Goal: Information Seeking & Learning: Learn about a topic

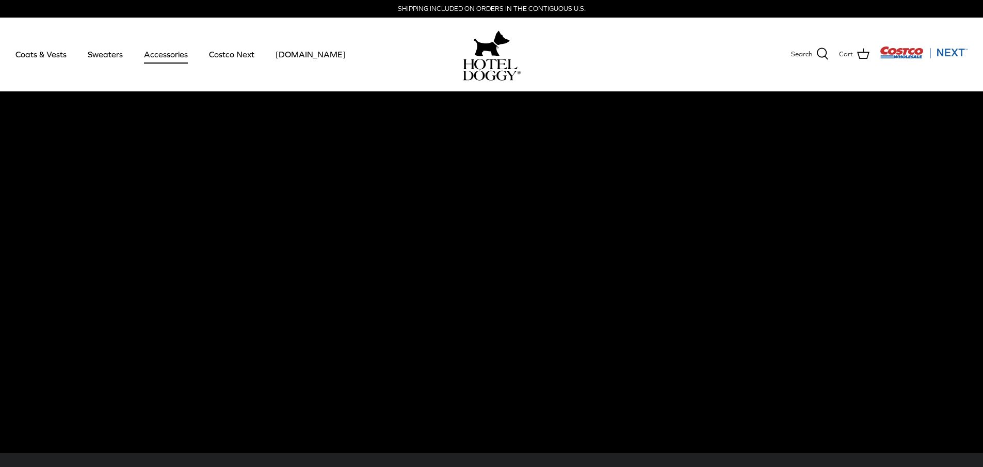
click at [173, 57] on link "Accessories" at bounding box center [166, 54] width 62 height 35
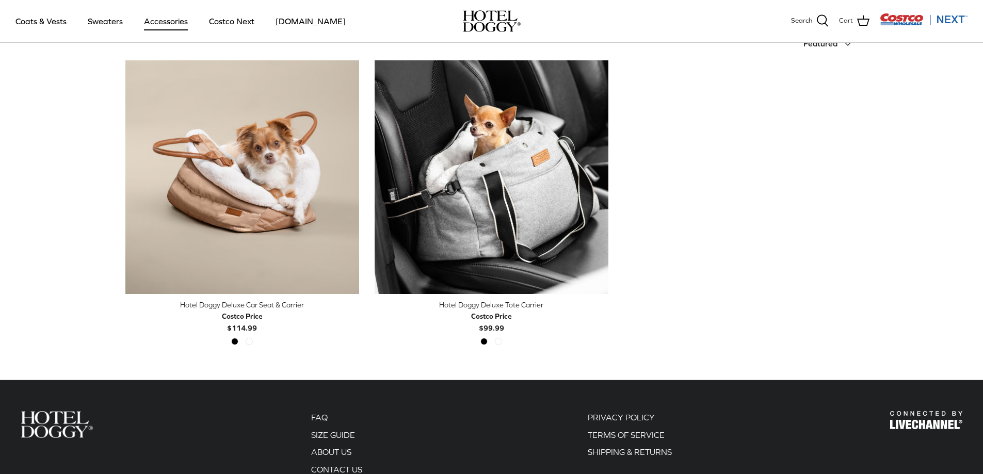
scroll to position [172, 0]
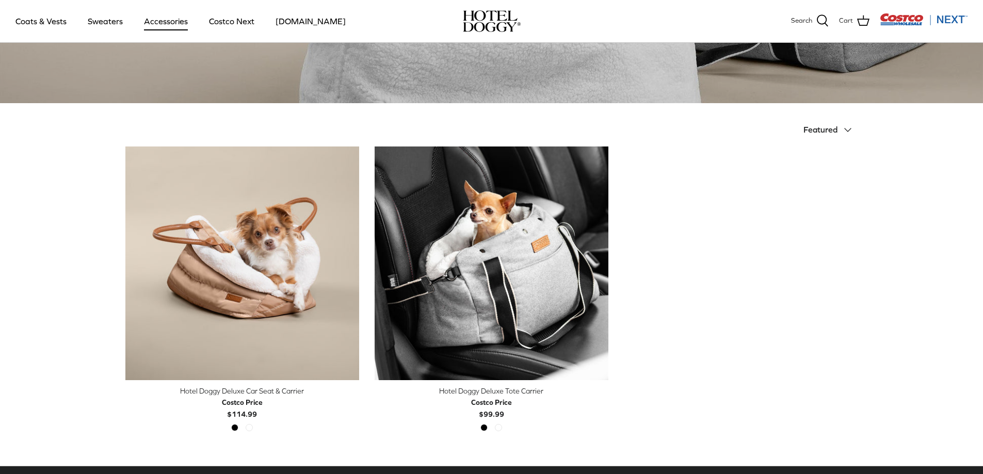
click at [496, 18] on img at bounding box center [492, 21] width 58 height 22
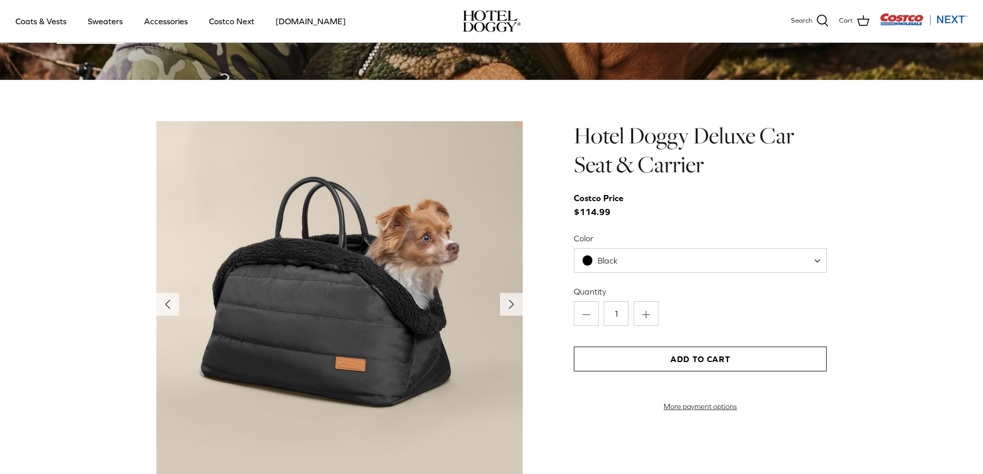
scroll to position [1119, 0]
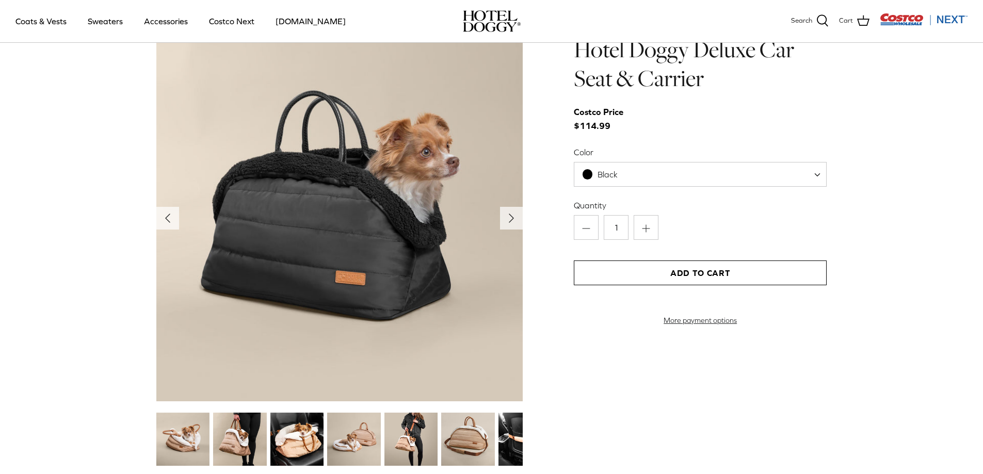
click at [310, 440] on img at bounding box center [296, 439] width 53 height 53
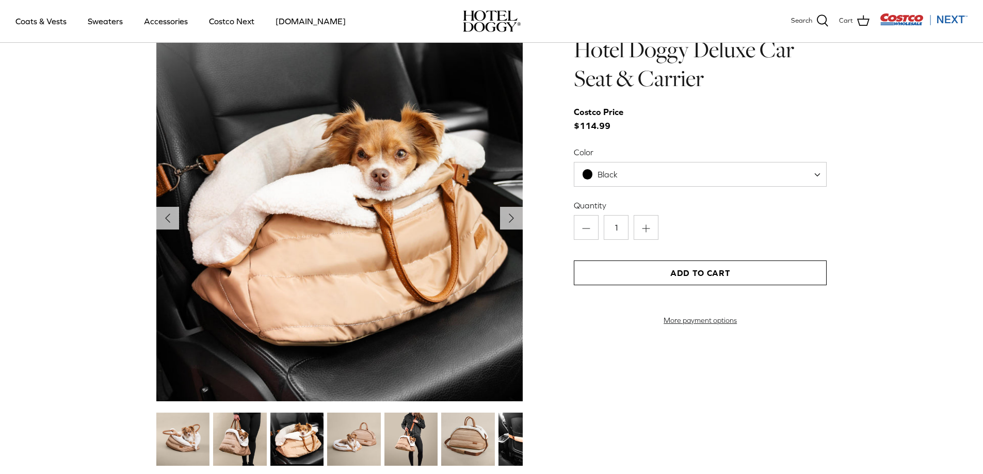
scroll to position [1204, 0]
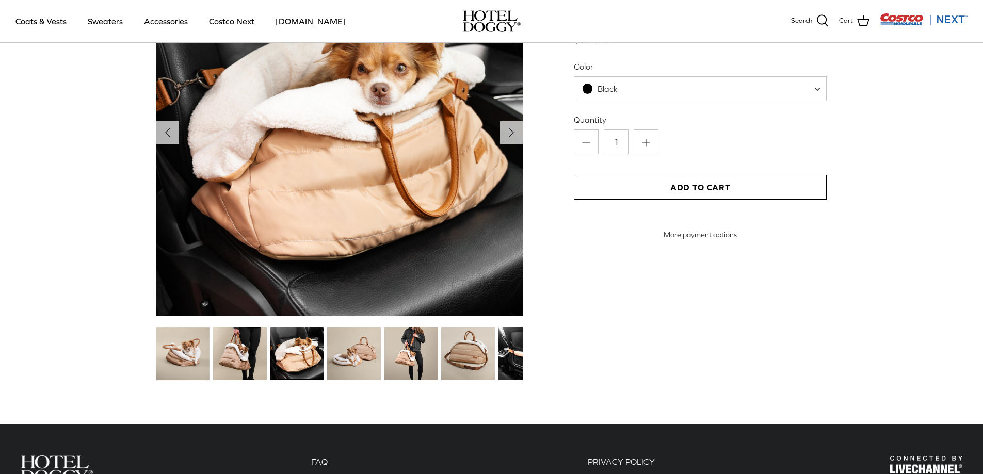
click at [429, 355] on img at bounding box center [411, 353] width 53 height 53
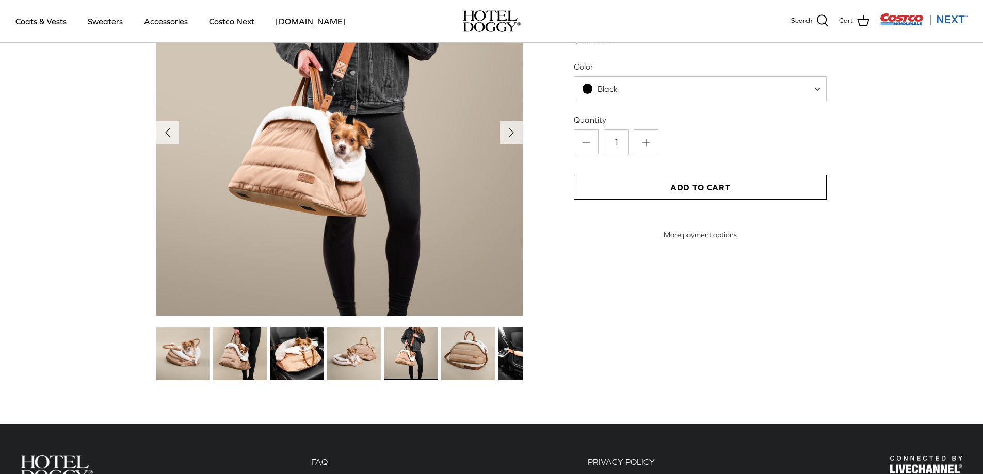
click at [168, 361] on img at bounding box center [182, 353] width 53 height 53
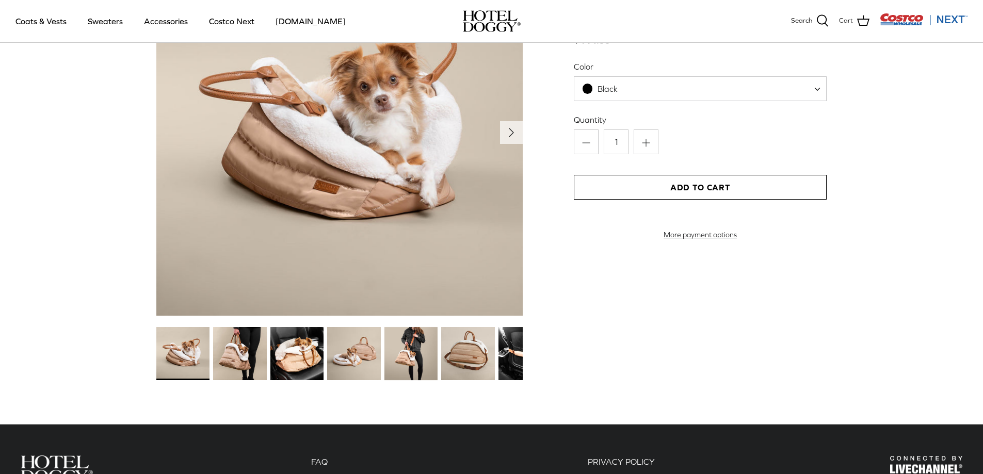
click at [234, 356] on img at bounding box center [239, 353] width 53 height 53
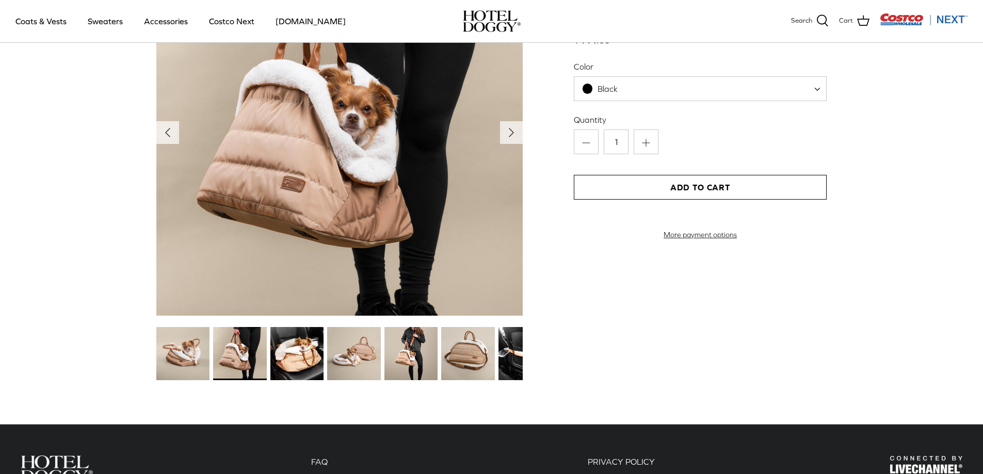
click at [508, 361] on img at bounding box center [525, 353] width 53 height 53
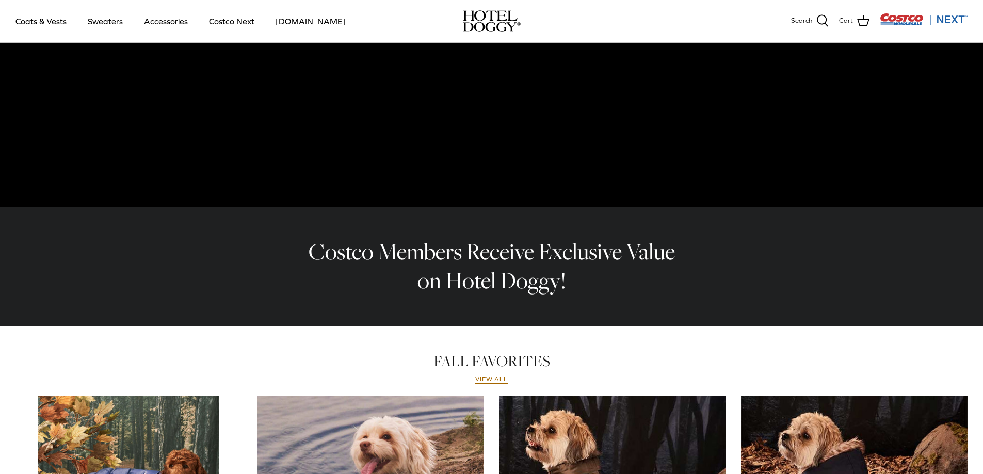
scroll to position [0, 0]
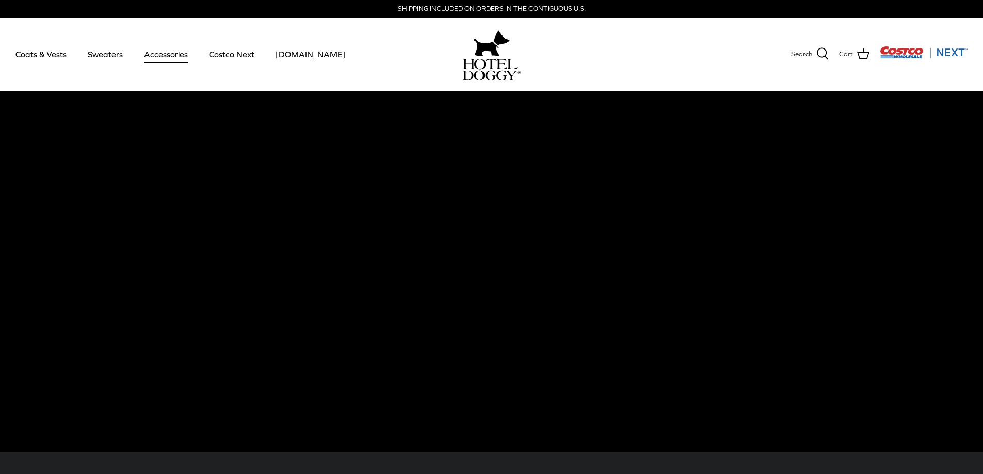
click at [166, 59] on link "Accessories" at bounding box center [166, 54] width 62 height 35
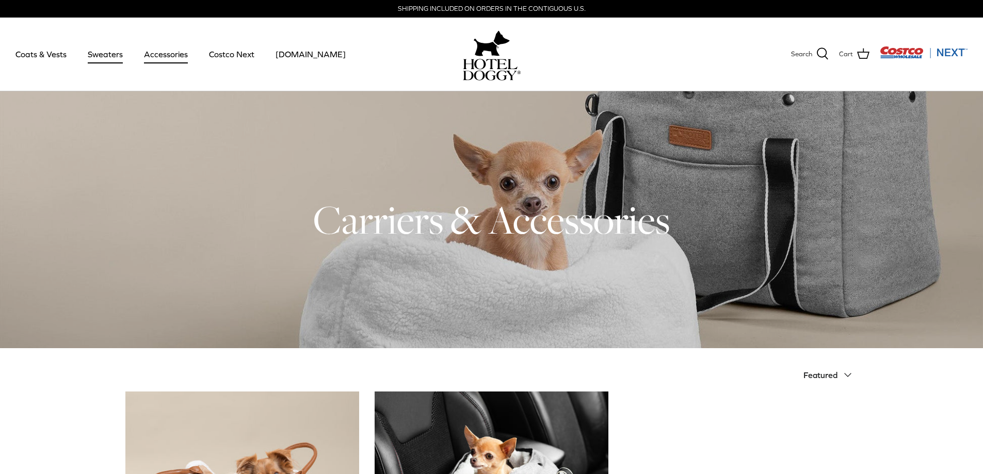
click at [110, 55] on link "Sweaters" at bounding box center [105, 54] width 54 height 35
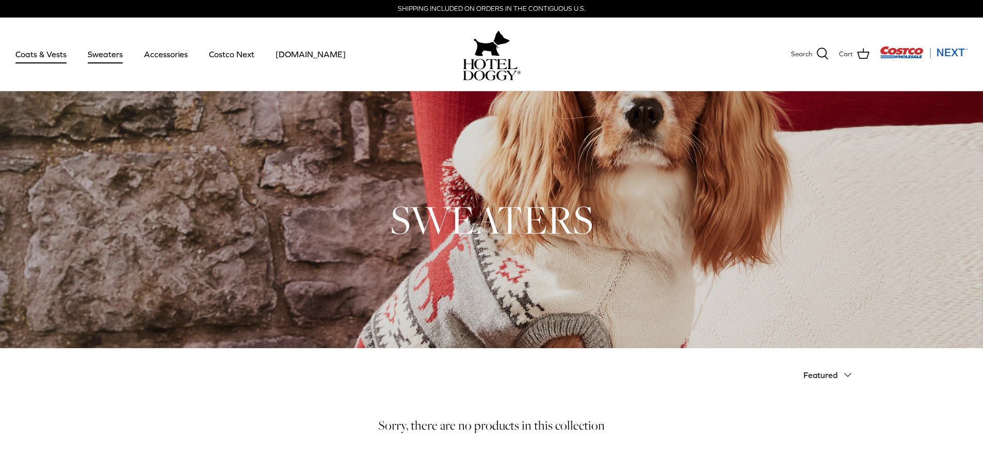
click at [56, 56] on link "Coats & Vests" at bounding box center [41, 54] width 70 height 35
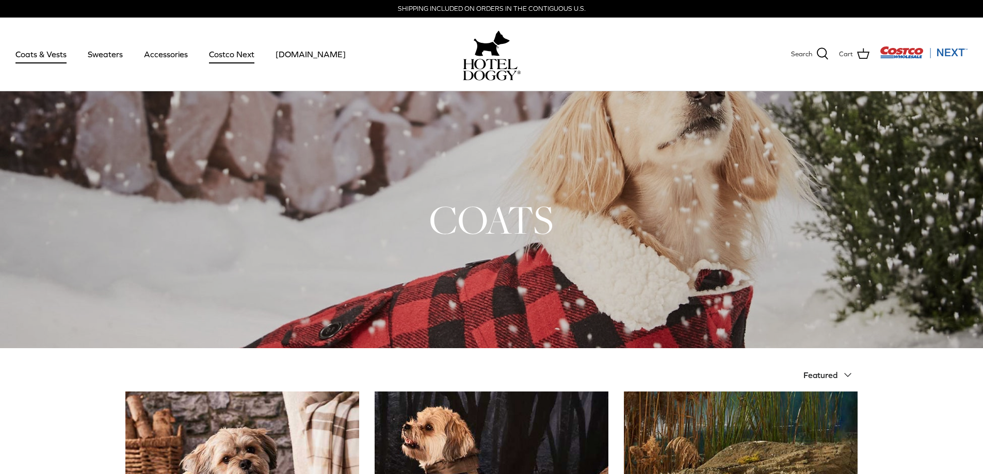
click at [236, 54] on link "Costco Next" at bounding box center [232, 54] width 64 height 35
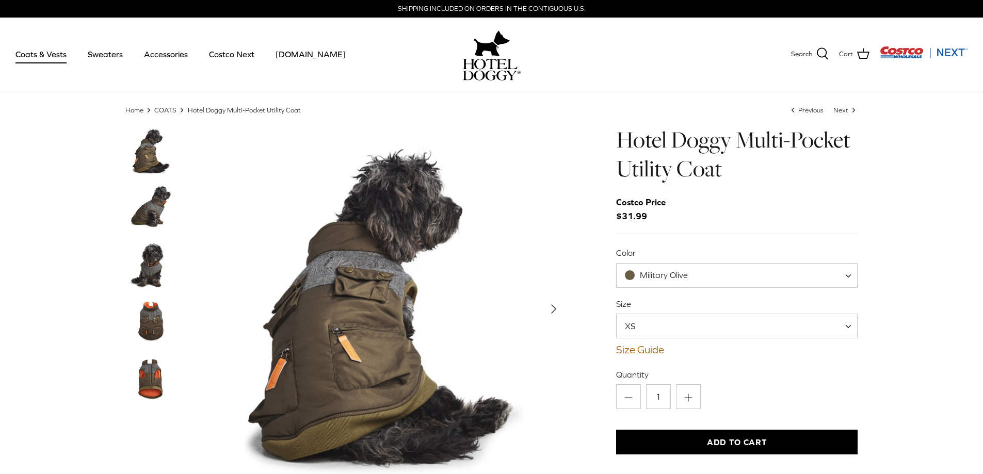
click at [159, 279] on img "Thumbnail Link" at bounding box center [151, 265] width 52 height 52
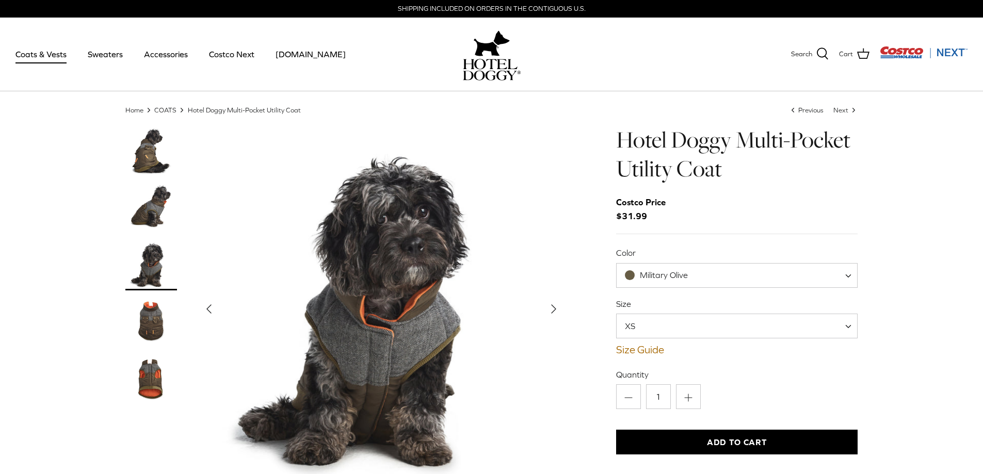
click at [152, 330] on img "Thumbnail Link" at bounding box center [151, 322] width 52 height 52
